Goal: Transaction & Acquisition: Purchase product/service

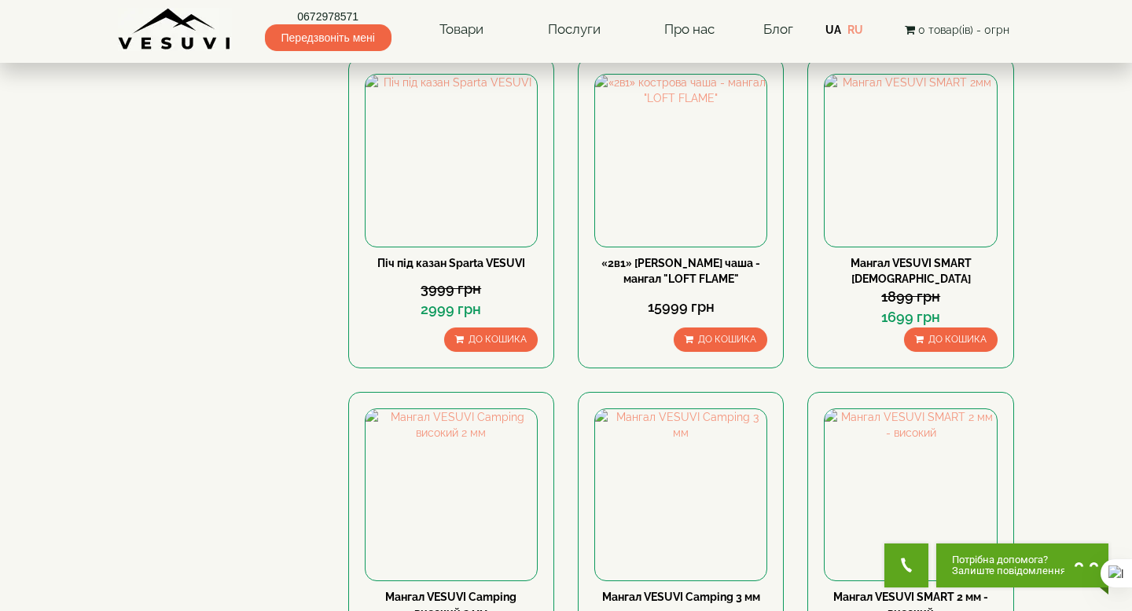
scroll to position [1348, 0]
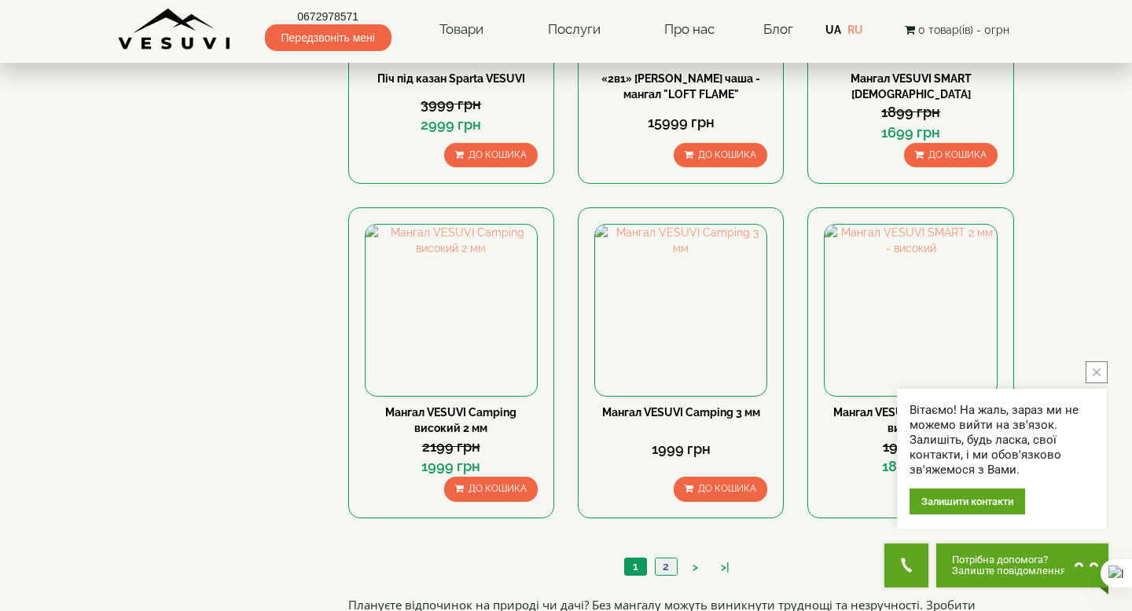
click at [666, 571] on link "2" at bounding box center [666, 567] width 22 height 17
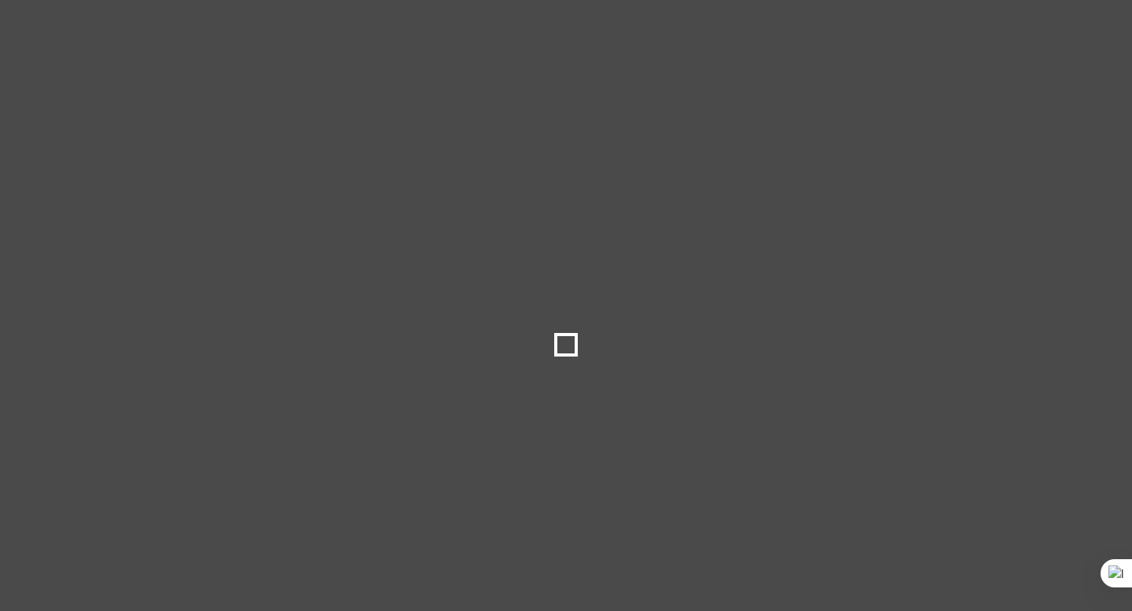
scroll to position [1348, 0]
